Goal: Transaction & Acquisition: Purchase product/service

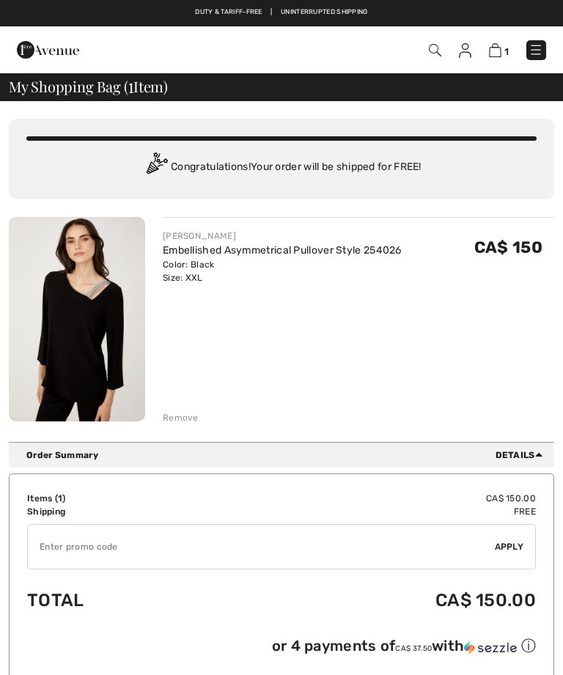
checkbox input "true"
click at [169, 549] on input "TEXT" at bounding box center [261, 547] width 467 height 44
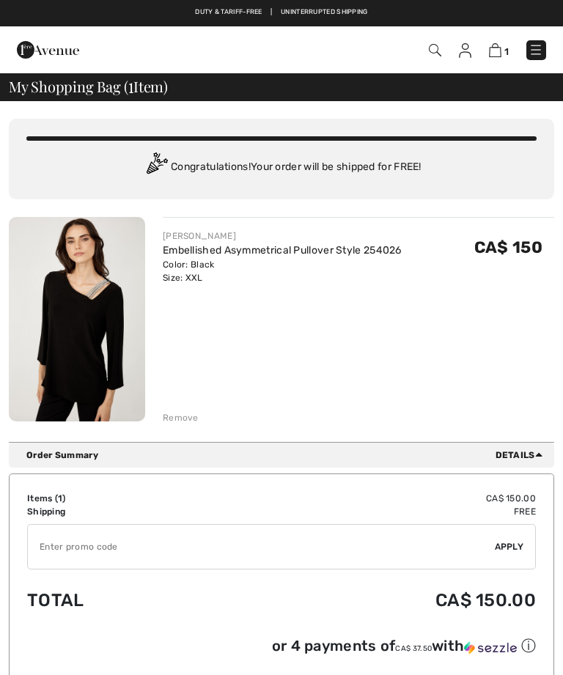
scroll to position [92, 0]
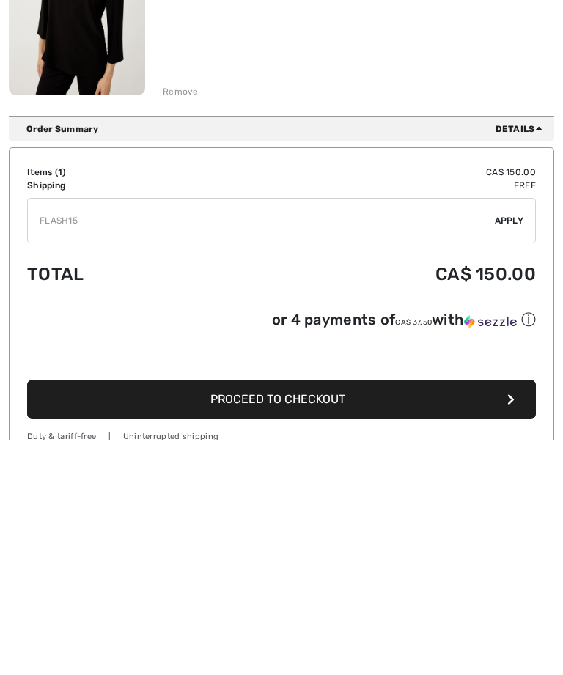
type input "FLASH15"
click at [520, 449] on span "Apply" at bounding box center [509, 455] width 29 height 13
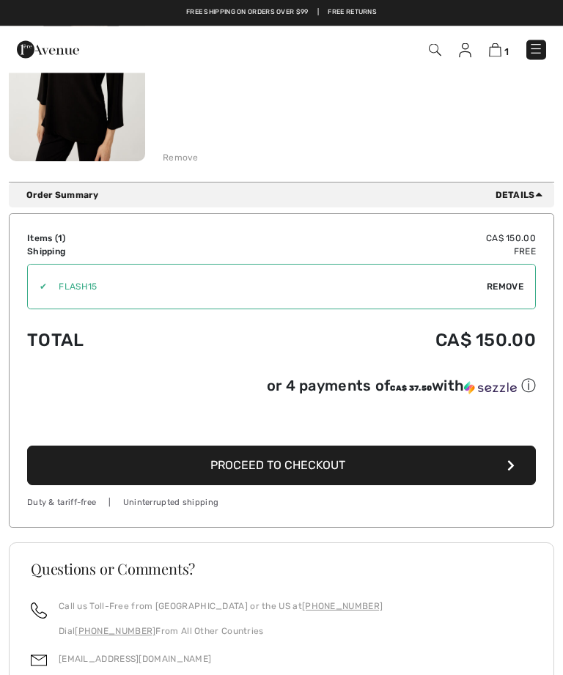
scroll to position [257, 0]
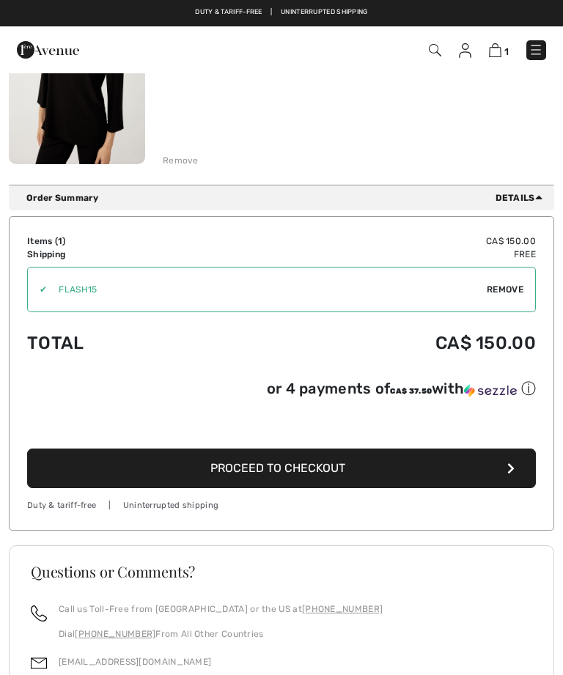
click at [452, 472] on button "Proceed to Checkout" at bounding box center [281, 469] width 509 height 40
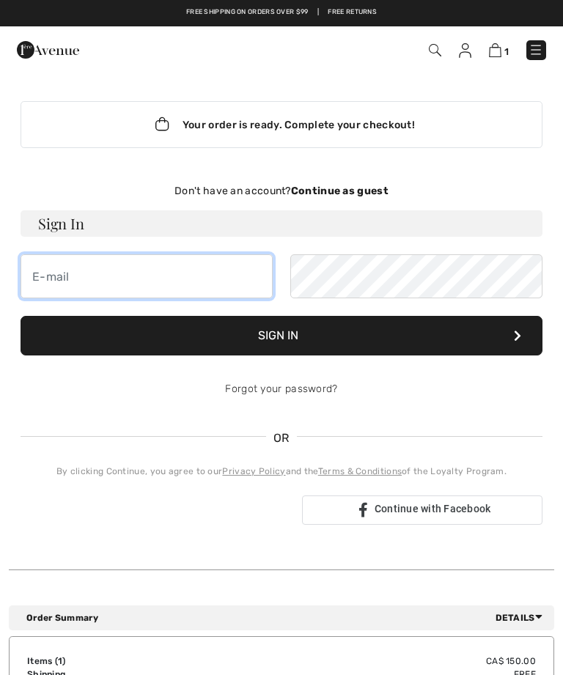
click at [146, 270] on input "email" at bounding box center [147, 276] width 252 height 44
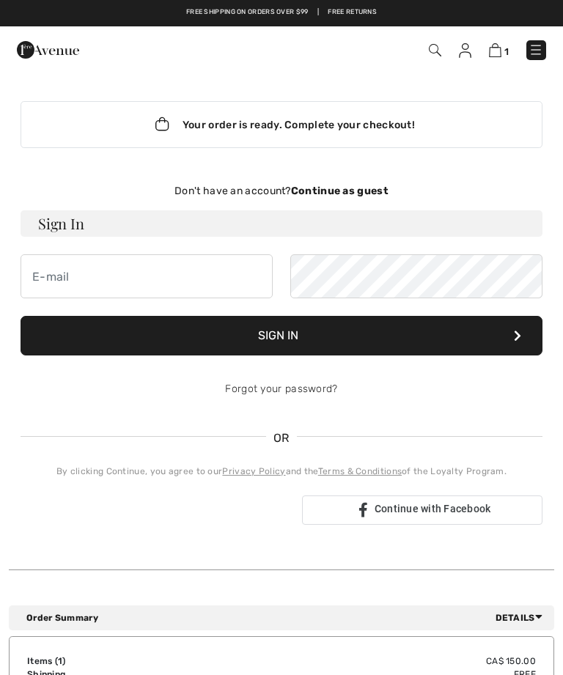
click at [509, 339] on button "Sign In" at bounding box center [282, 336] width 522 height 40
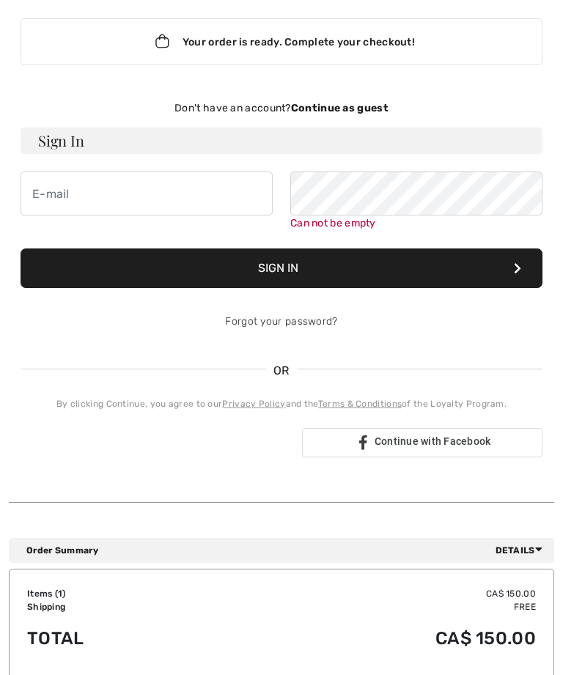
scroll to position [84, 0]
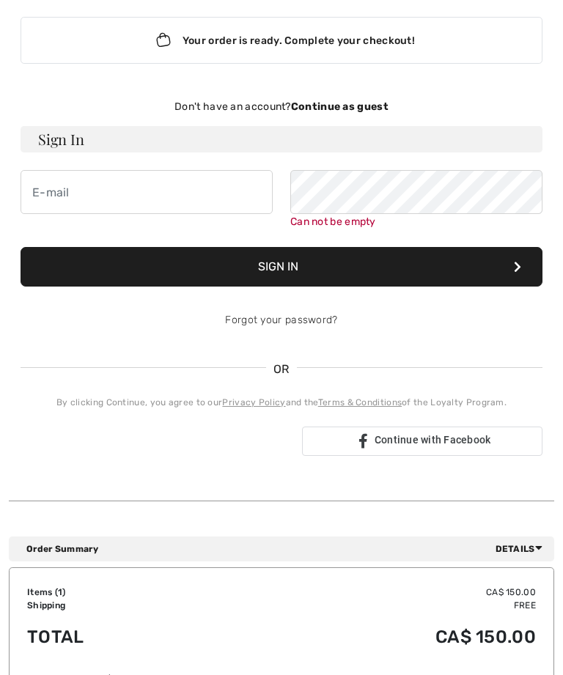
click at [238, 451] on div "Se connecter avec Google. S'ouvre dans un nouvel onglet" at bounding box center [156, 441] width 270 height 32
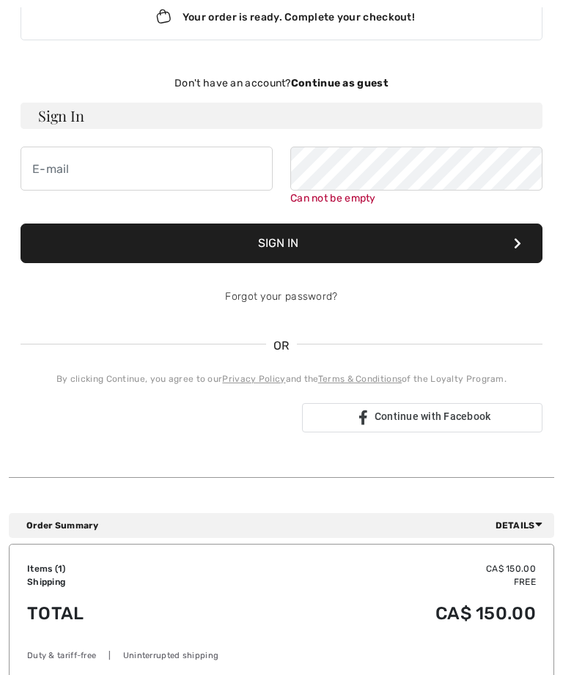
click at [443, 415] on span "Continue with Facebook" at bounding box center [433, 416] width 117 height 12
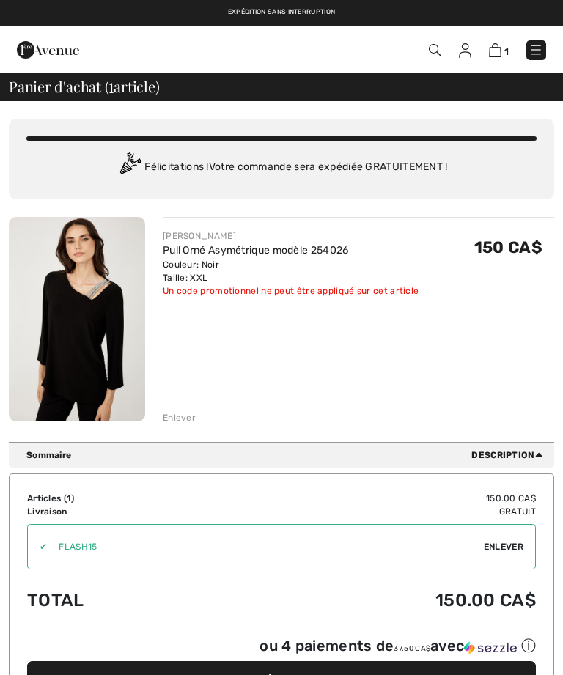
checkbox input "true"
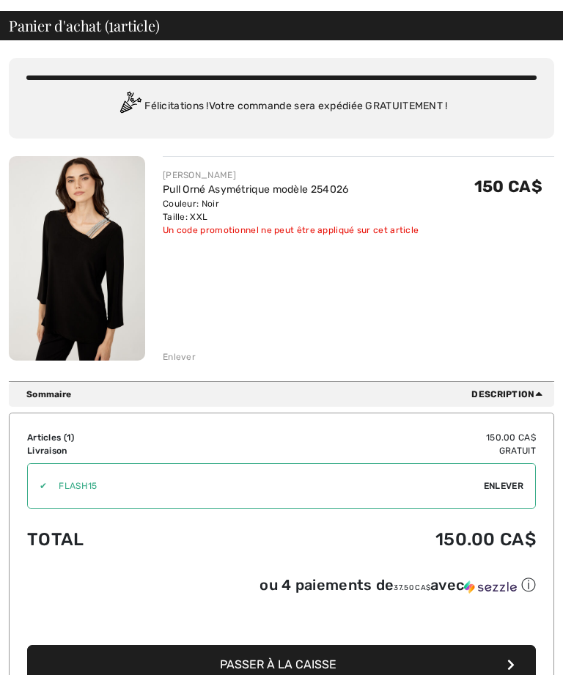
scroll to position [62, 0]
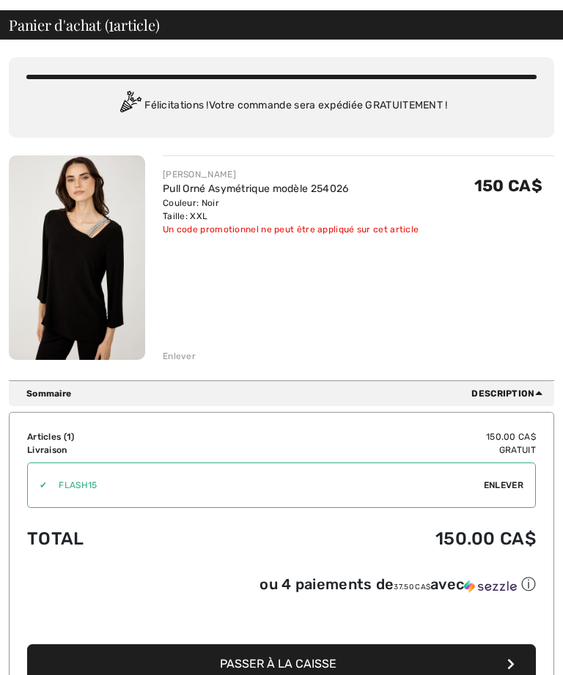
click at [504, 484] on span "Enlever" at bounding box center [504, 485] width 40 height 13
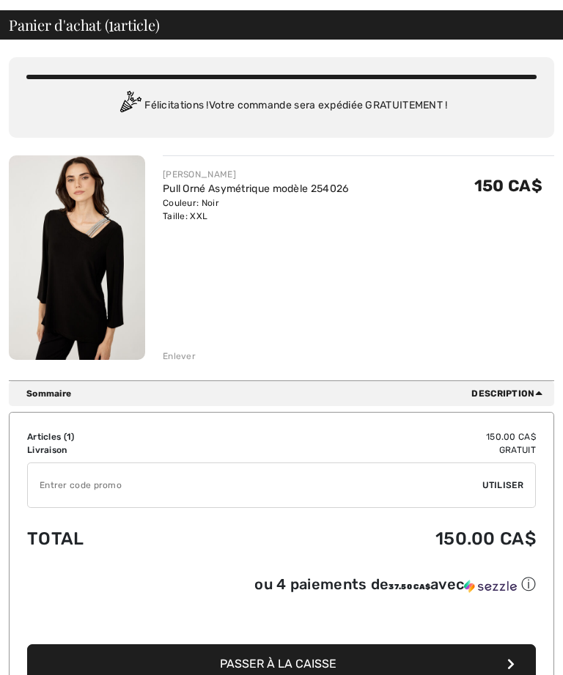
click at [347, 668] on button "Passer à la caisse" at bounding box center [281, 664] width 509 height 40
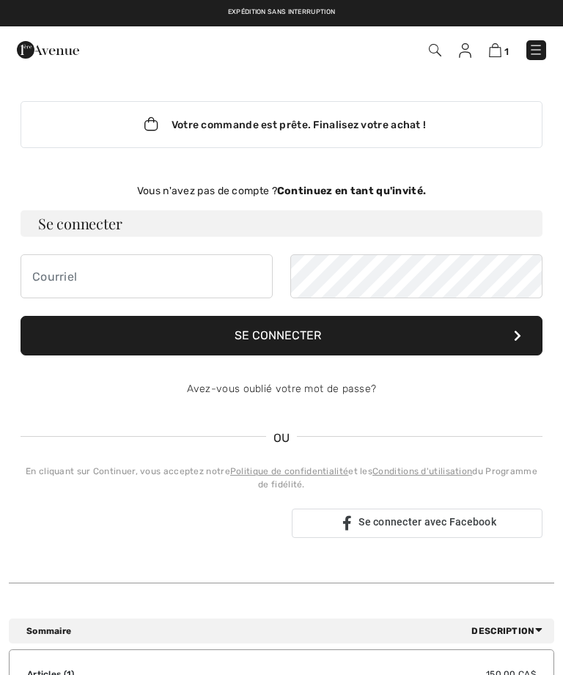
click at [393, 191] on strong "Continuez en tant qu'invité." at bounding box center [351, 191] width 149 height 12
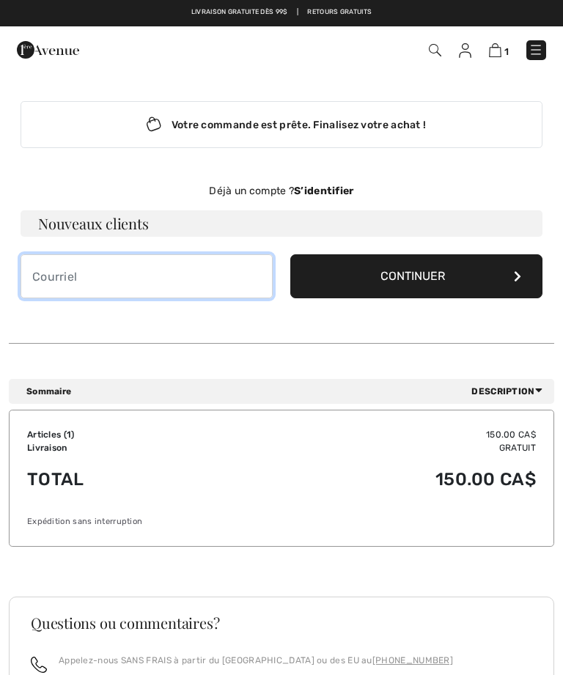
click at [126, 277] on input "email" at bounding box center [147, 276] width 252 height 44
type input "[EMAIL_ADDRESS][DOMAIN_NAME]"
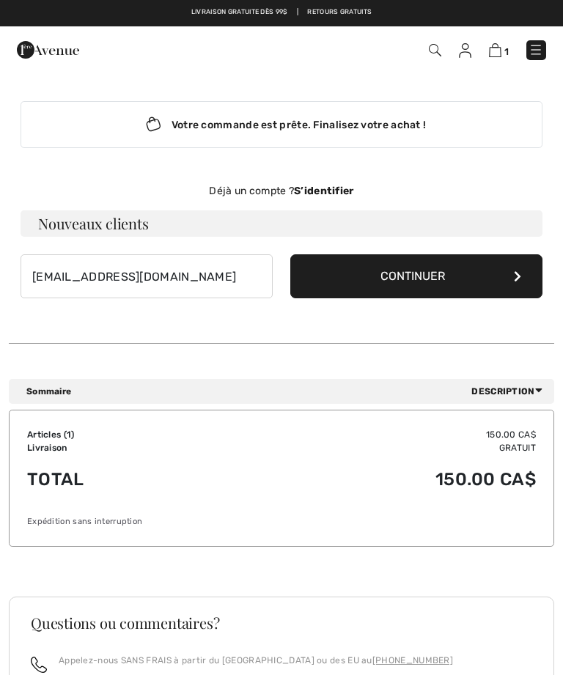
click at [499, 273] on button "Continuer" at bounding box center [416, 276] width 252 height 44
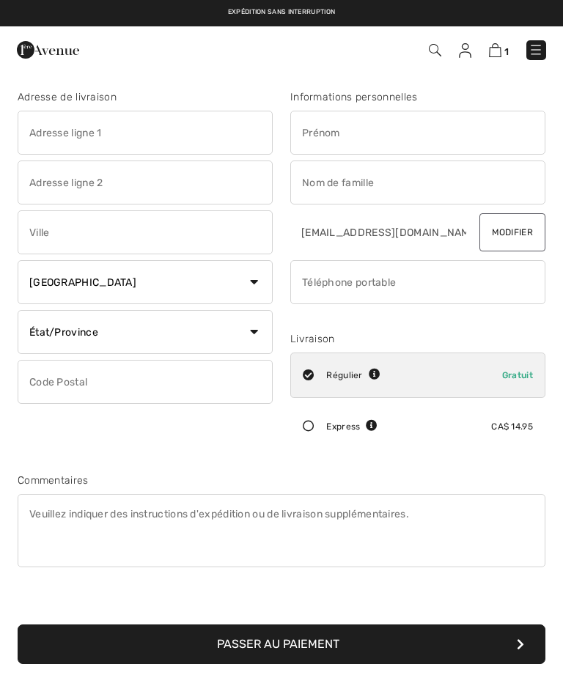
click at [102, 135] on input "text" at bounding box center [145, 133] width 255 height 44
click at [143, 224] on input "text" at bounding box center [145, 232] width 255 height 44
type input "[STREET_ADDRESS]"
click at [251, 336] on select "État/Province [GEOGRAPHIC_DATA][PERSON_NAME][GEOGRAPHIC_DATA] [GEOGRAPHIC_DATA]…" at bounding box center [145, 332] width 255 height 44
type input "[GEOGRAPHIC_DATA]"
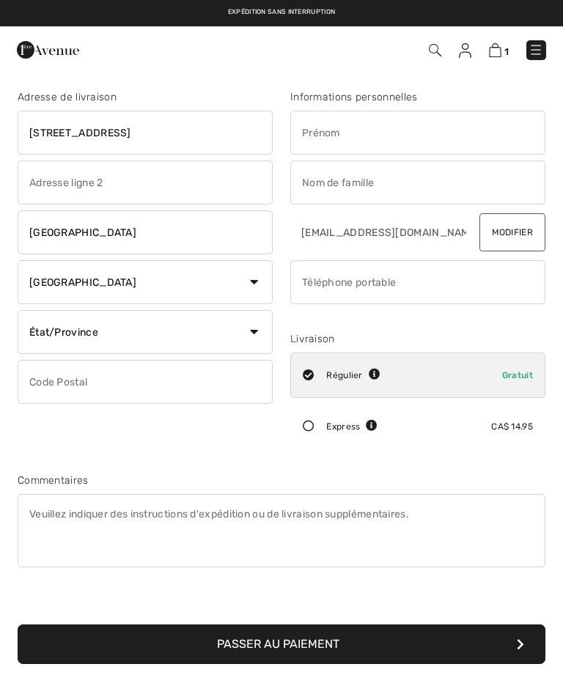
select select "QC"
click at [169, 383] on input "text" at bounding box center [145, 382] width 255 height 44
type input "G1B3C4"
click at [359, 136] on input "text" at bounding box center [417, 133] width 255 height 44
click at [397, 185] on input "text" at bounding box center [417, 183] width 255 height 44
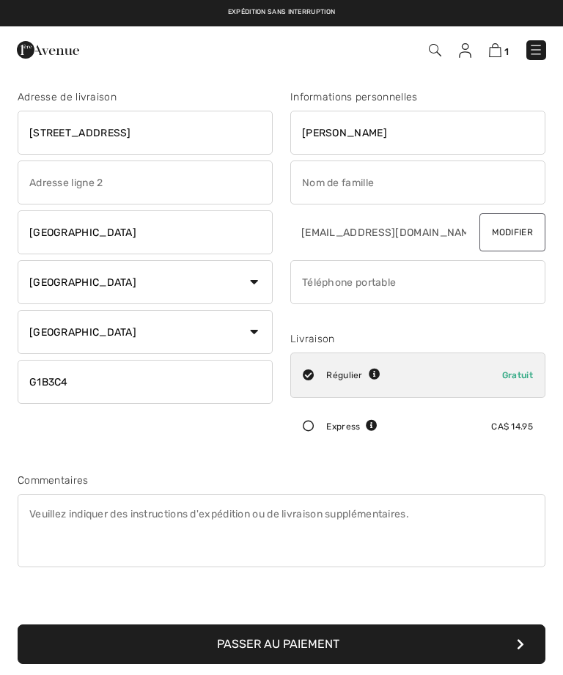
type input "[PERSON_NAME]"
click at [434, 285] on input "phone" at bounding box center [417, 282] width 255 height 44
type input "Crépault"
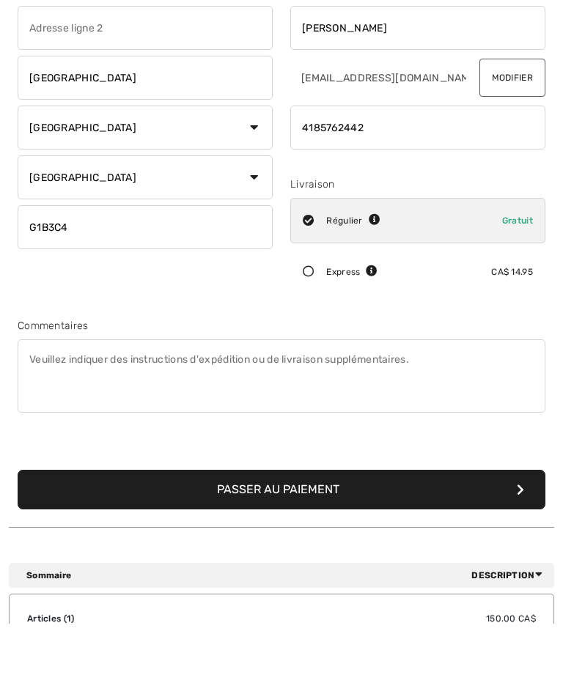
scroll to position [103, 0]
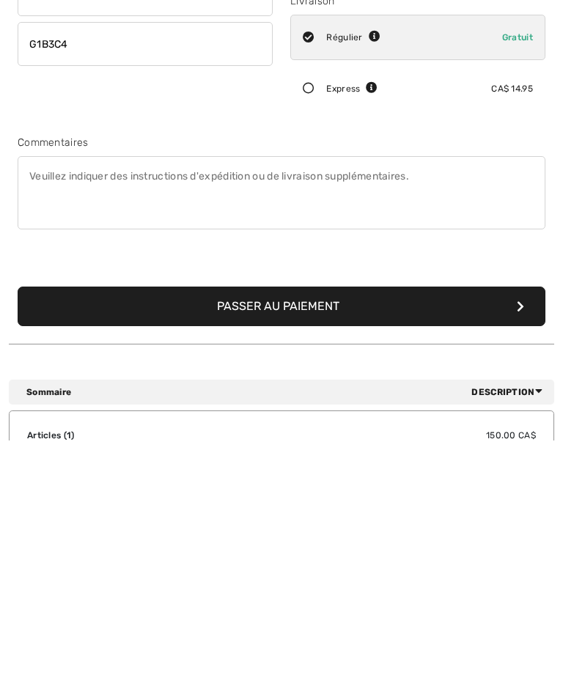
type input "4185762442"
click at [80, 391] on textarea at bounding box center [282, 427] width 528 height 73
type textarea "Livrer le colis sur le patio arrière près de la porte"
click at [515, 521] on button "Passer au paiement" at bounding box center [282, 541] width 528 height 40
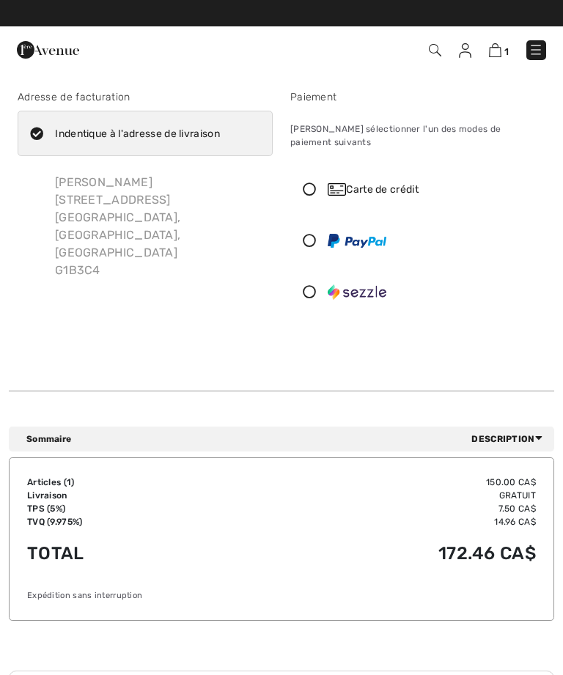
click at [500, 48] on img at bounding box center [495, 50] width 12 height 14
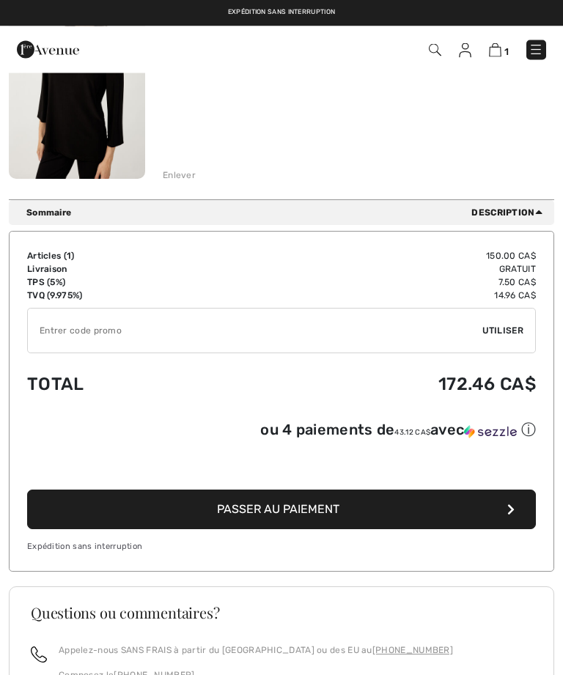
scroll to position [232, 0]
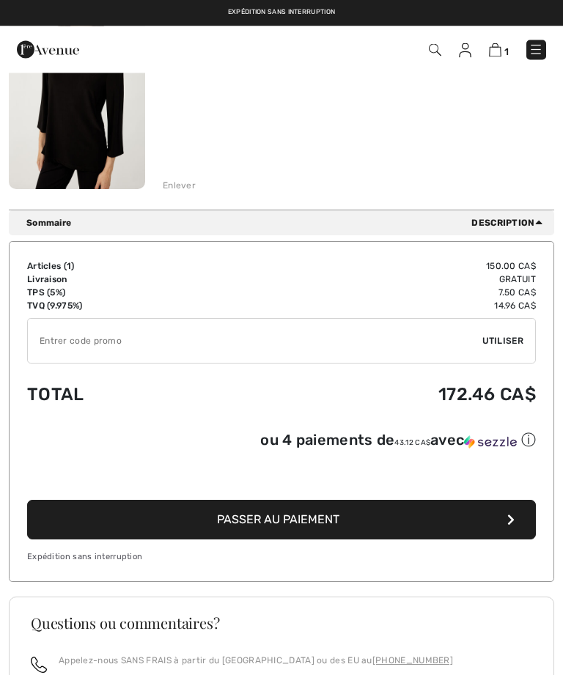
click at [499, 520] on button "Passer au paiement" at bounding box center [281, 521] width 509 height 40
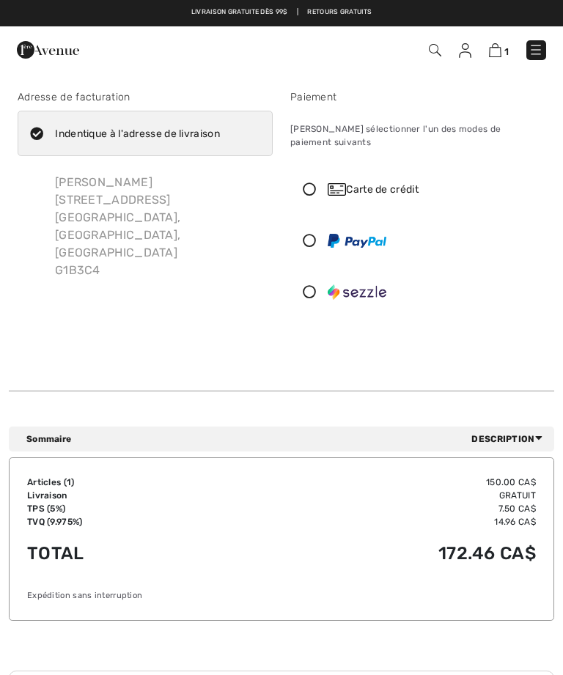
click at [404, 182] on div "Carte de crédit" at bounding box center [431, 189] width 207 height 15
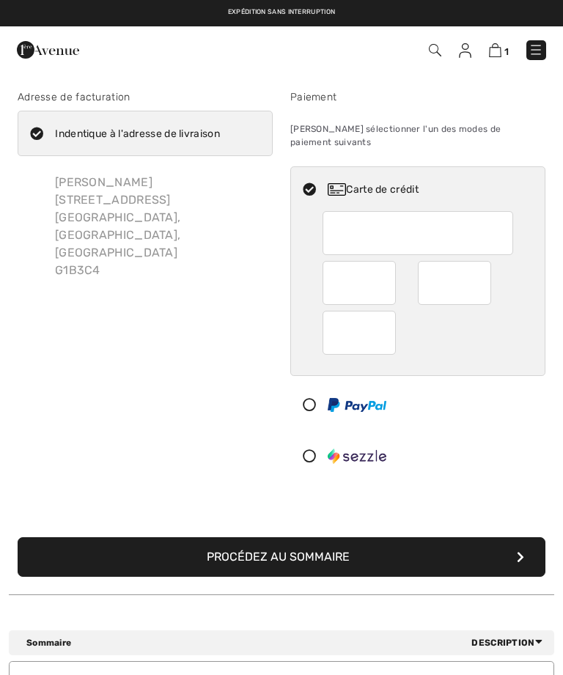
click at [483, 273] on div at bounding box center [454, 283] width 73 height 44
click at [491, 265] on div at bounding box center [465, 283] width 95 height 44
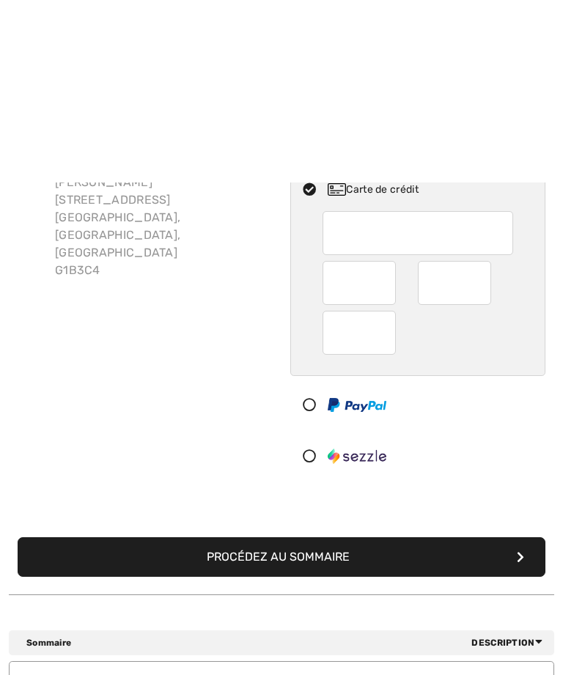
scroll to position [189, 0]
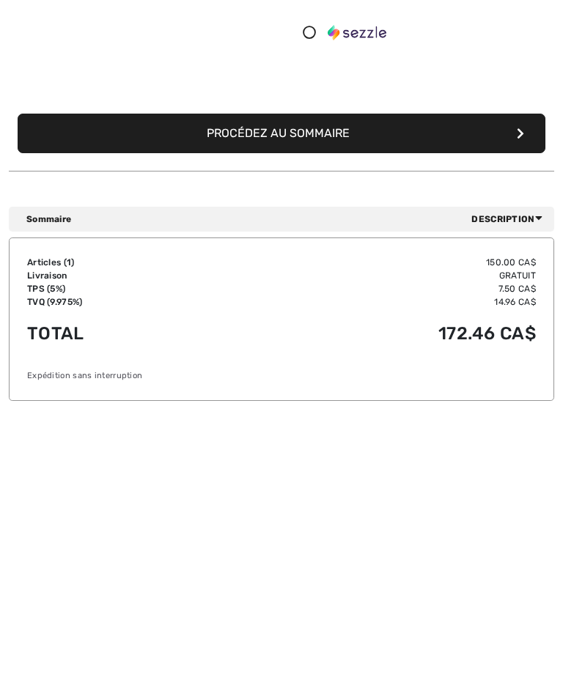
click at [349, 348] on button "Procédez au sommaire" at bounding box center [282, 368] width 528 height 40
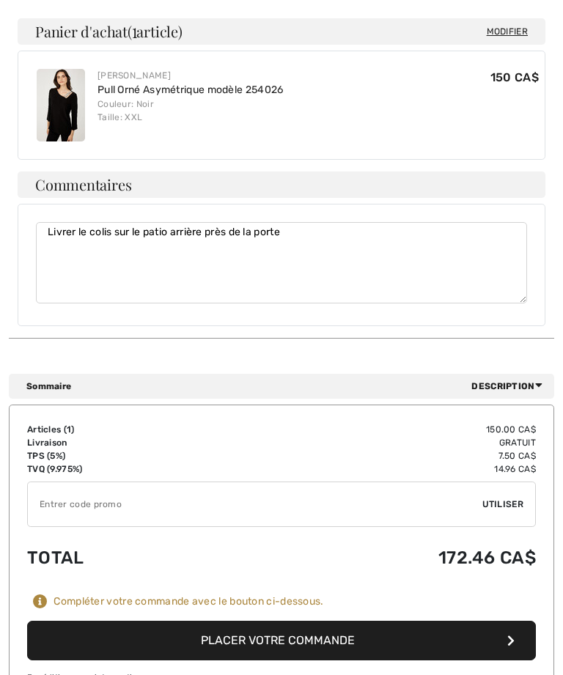
scroll to position [834, 0]
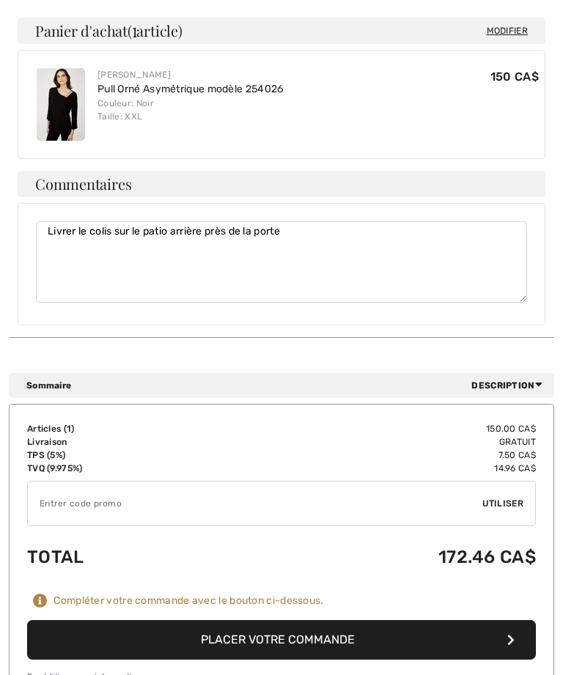
click at [501, 620] on button "Placer votre commande" at bounding box center [281, 640] width 509 height 40
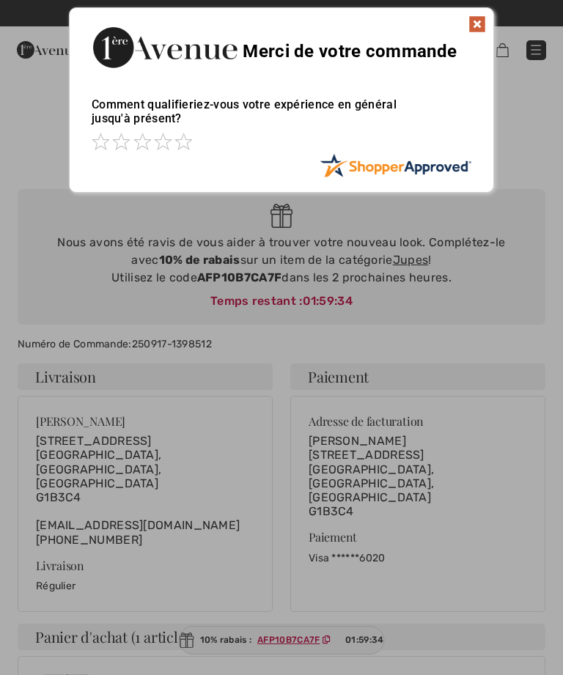
click at [481, 24] on img at bounding box center [477, 24] width 18 height 18
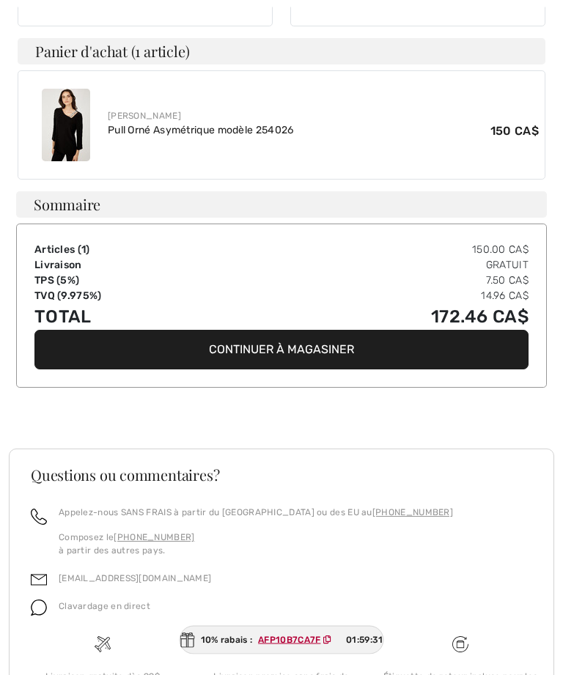
scroll to position [592, 0]
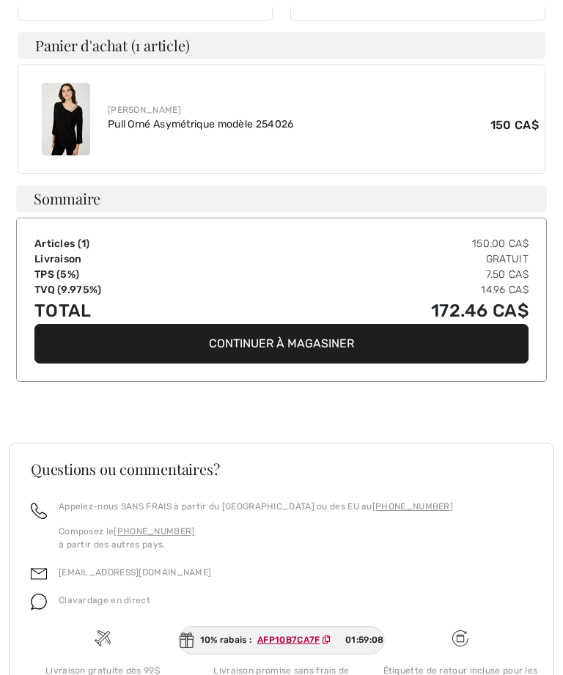
click at [1, 174] on div "Merci de votre commande! Votre commande a été reçue. Vous recevrez un courriel …" at bounding box center [281, 135] width 563 height 1310
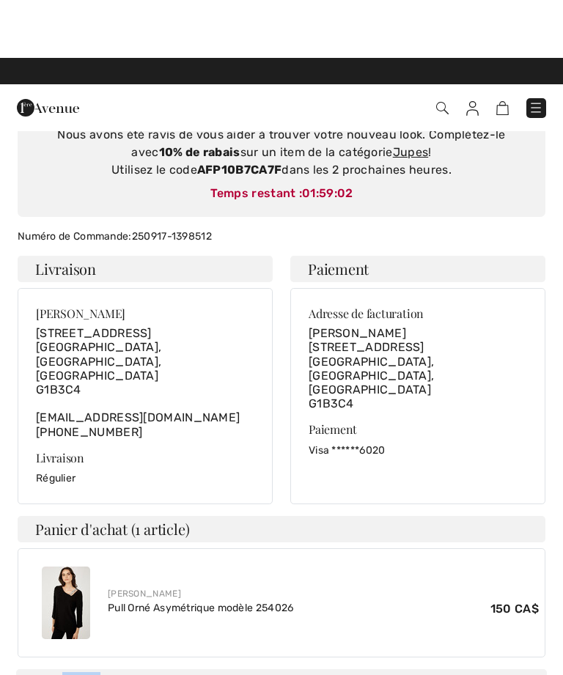
scroll to position [0, 0]
